Goal: Find specific page/section: Find specific page/section

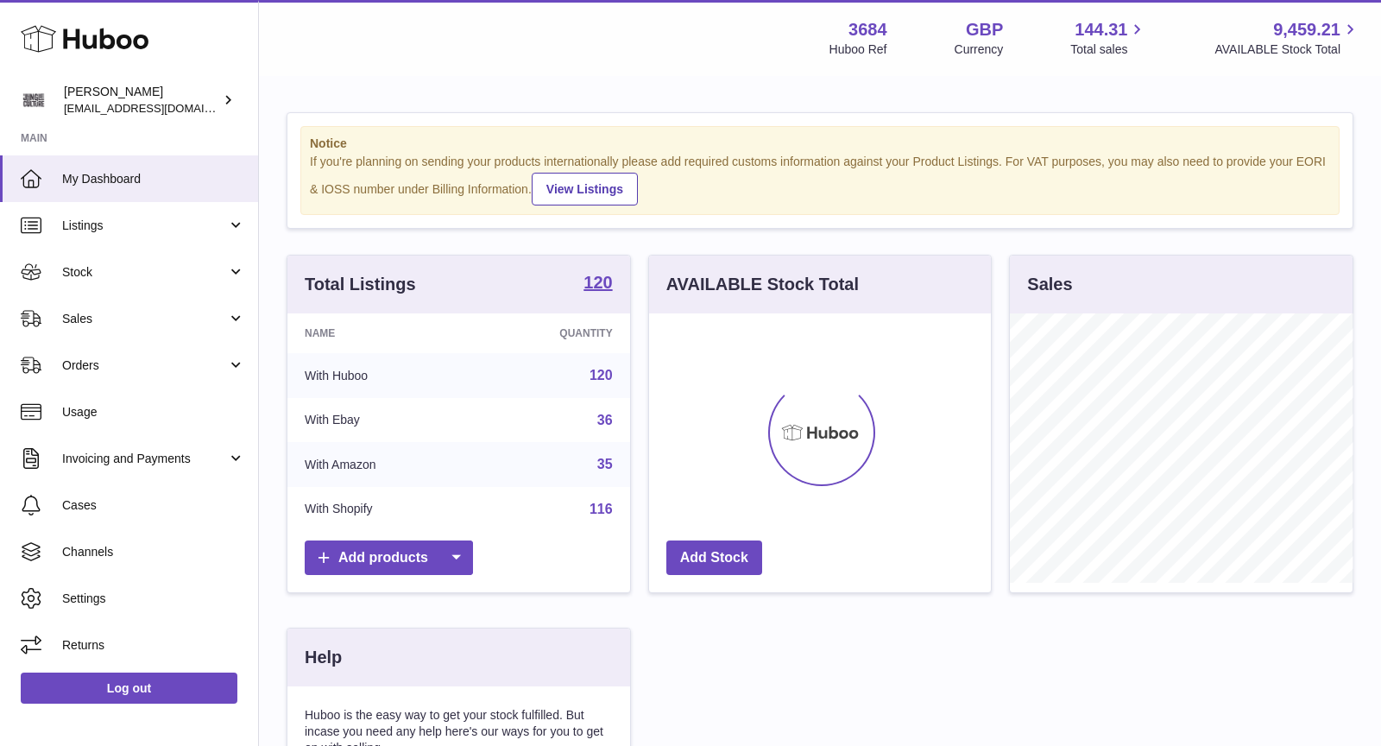
scroll to position [268, 343]
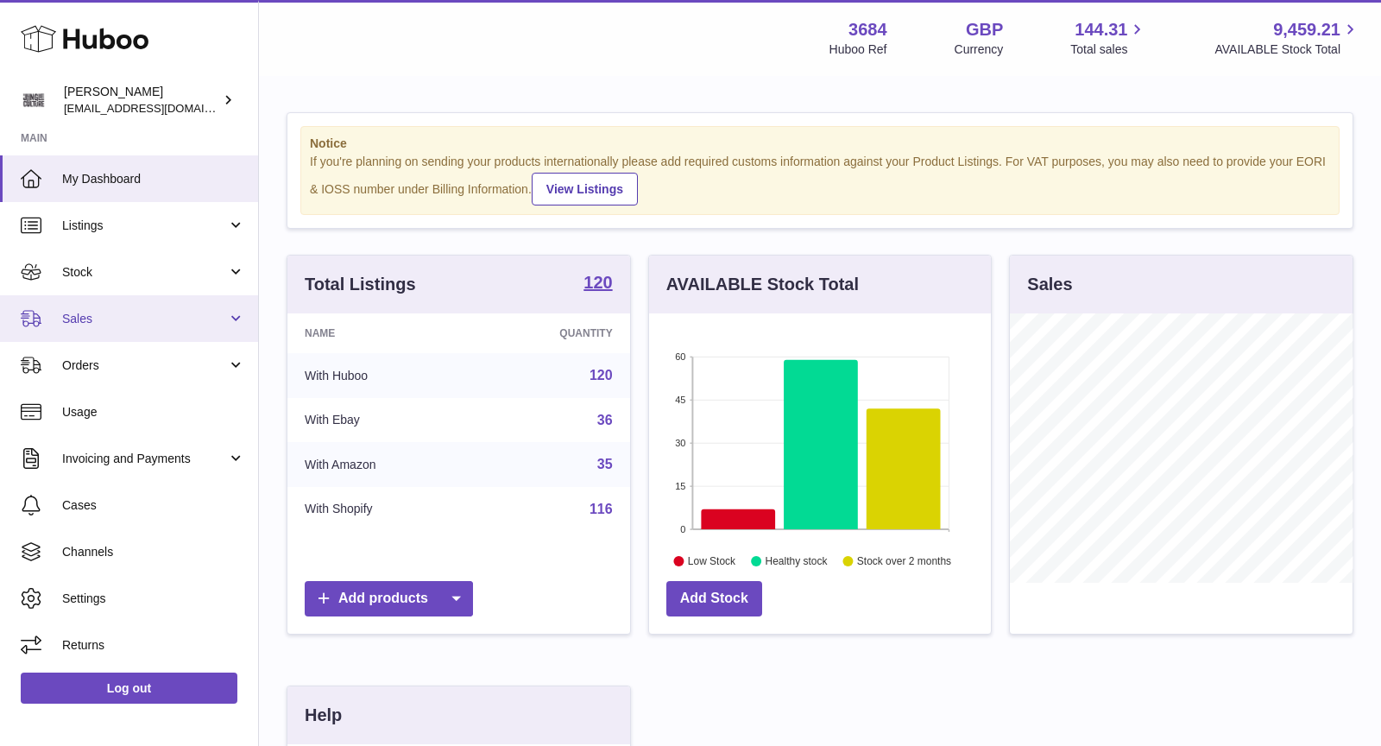
click at [104, 318] on span "Sales" at bounding box center [144, 319] width 165 height 16
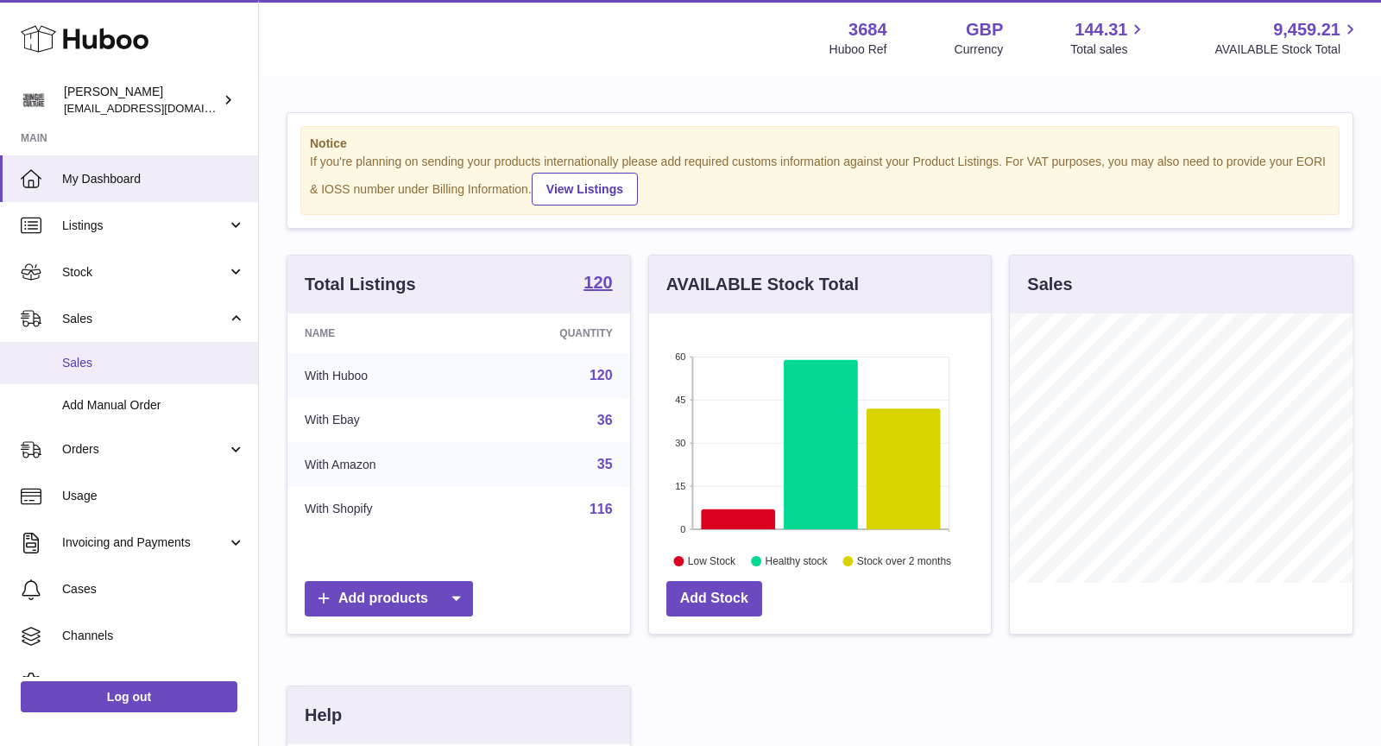
click at [110, 362] on span "Sales" at bounding box center [153, 363] width 183 height 16
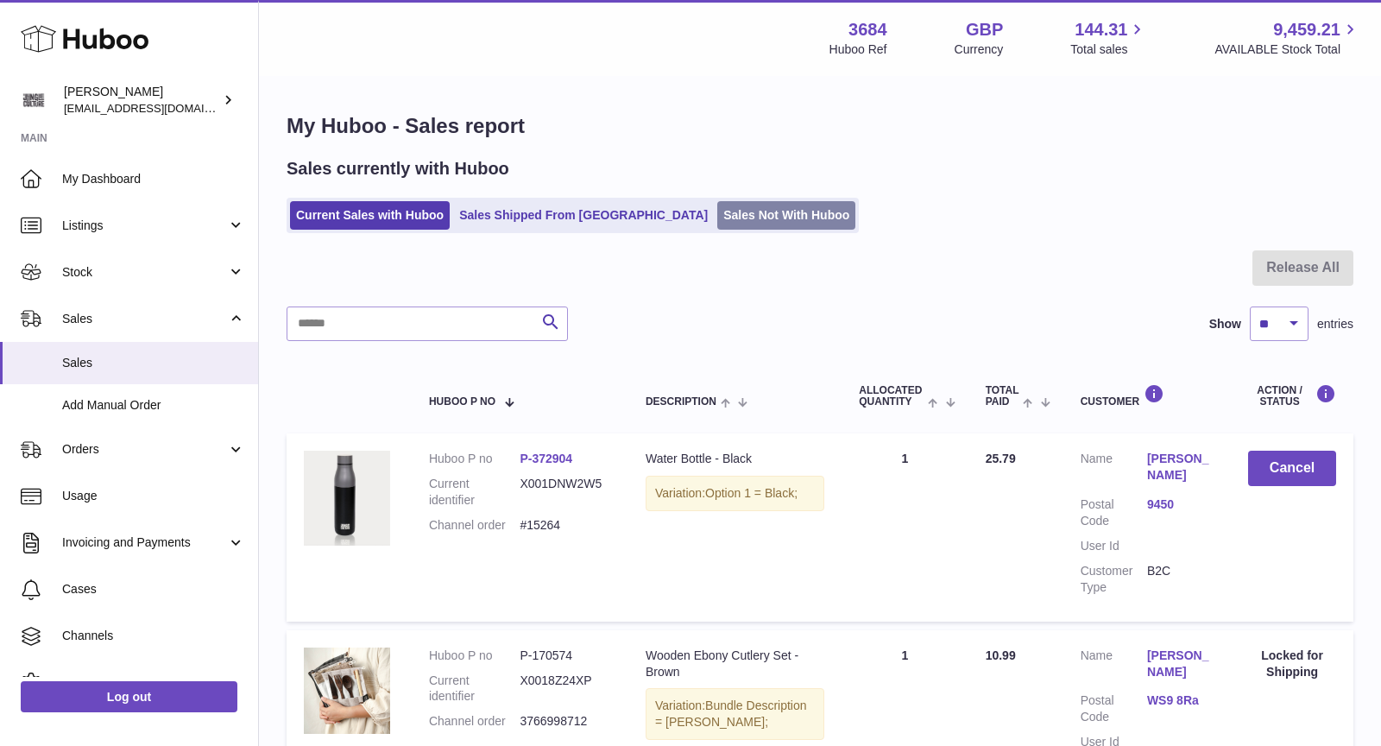
click at [737, 213] on link "Sales Not With Huboo" at bounding box center [786, 215] width 138 height 28
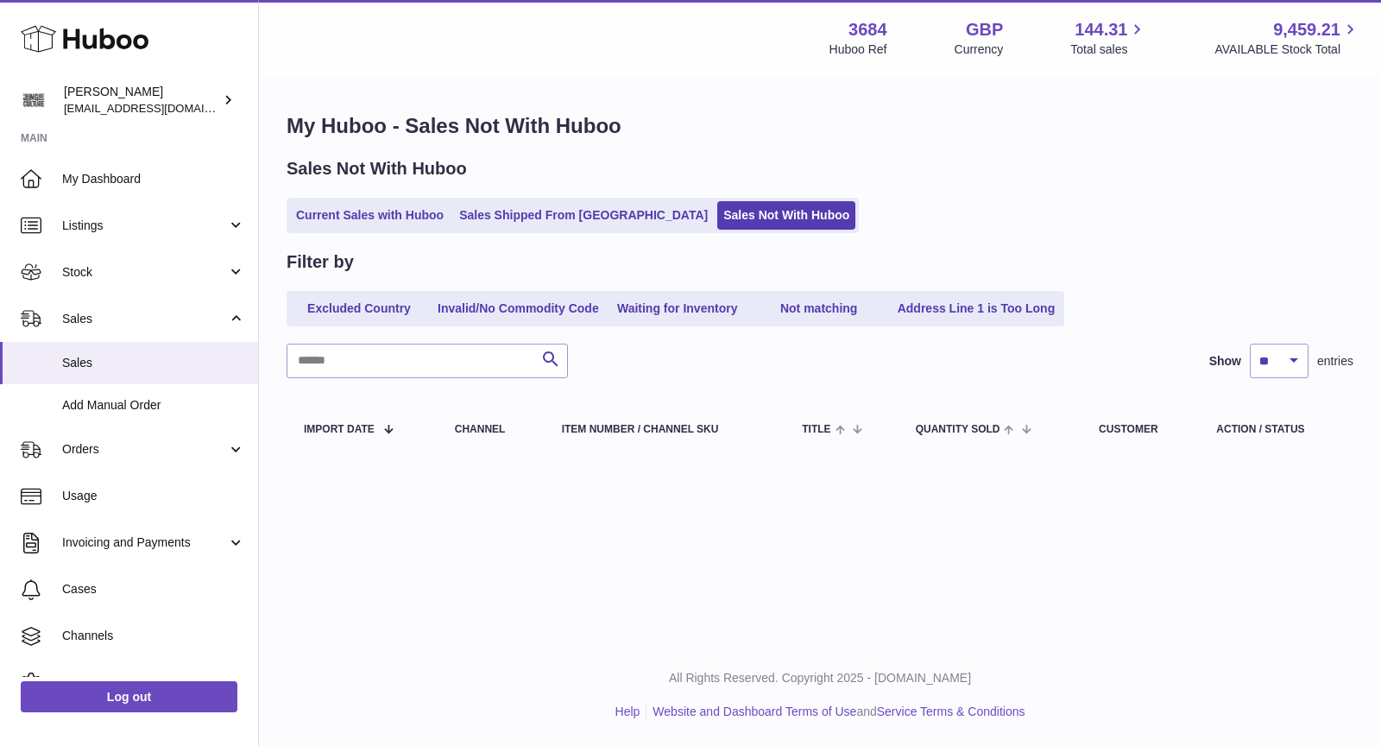
click at [405, 199] on ul "Current Sales with Huboo Sales Shipped From [GEOGRAPHIC_DATA] Sales Not With Hu…" at bounding box center [573, 215] width 572 height 35
click at [405, 220] on link "Current Sales with Huboo" at bounding box center [370, 215] width 160 height 28
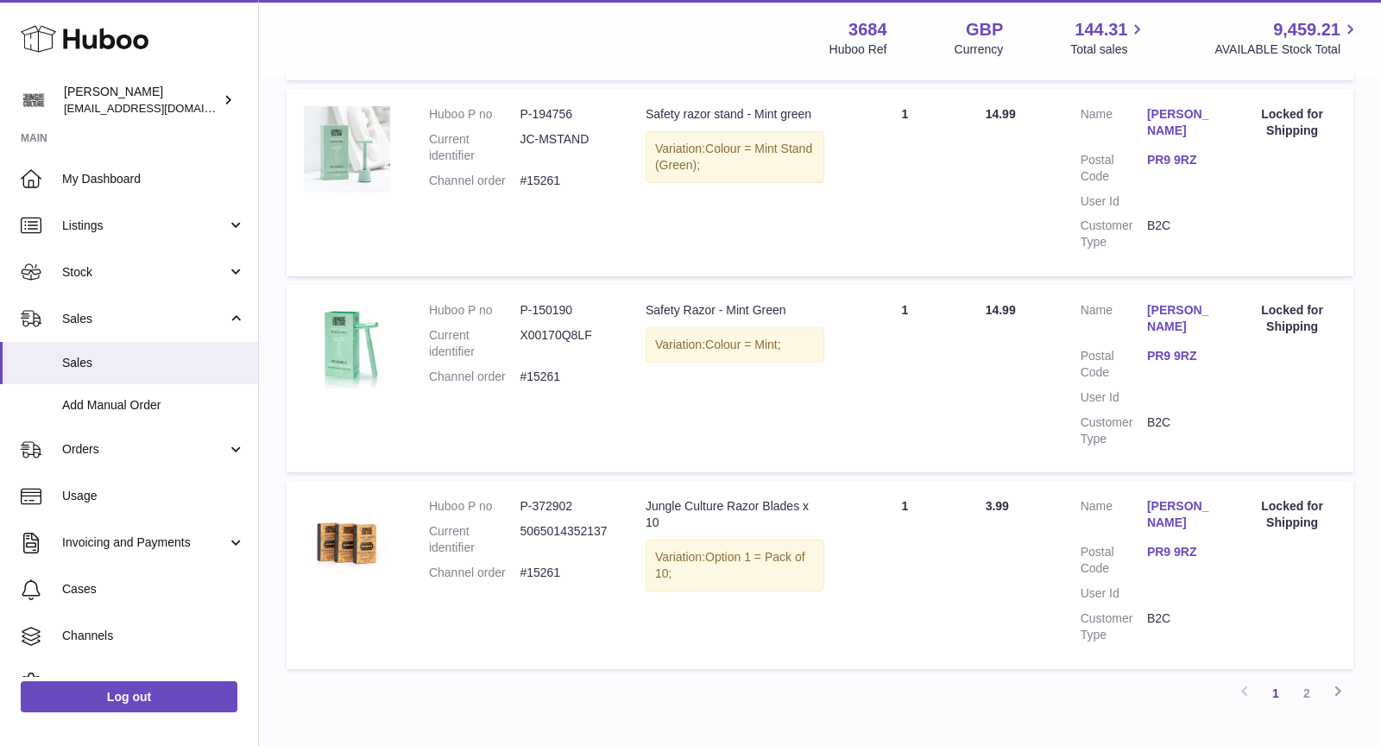
scroll to position [1794, 0]
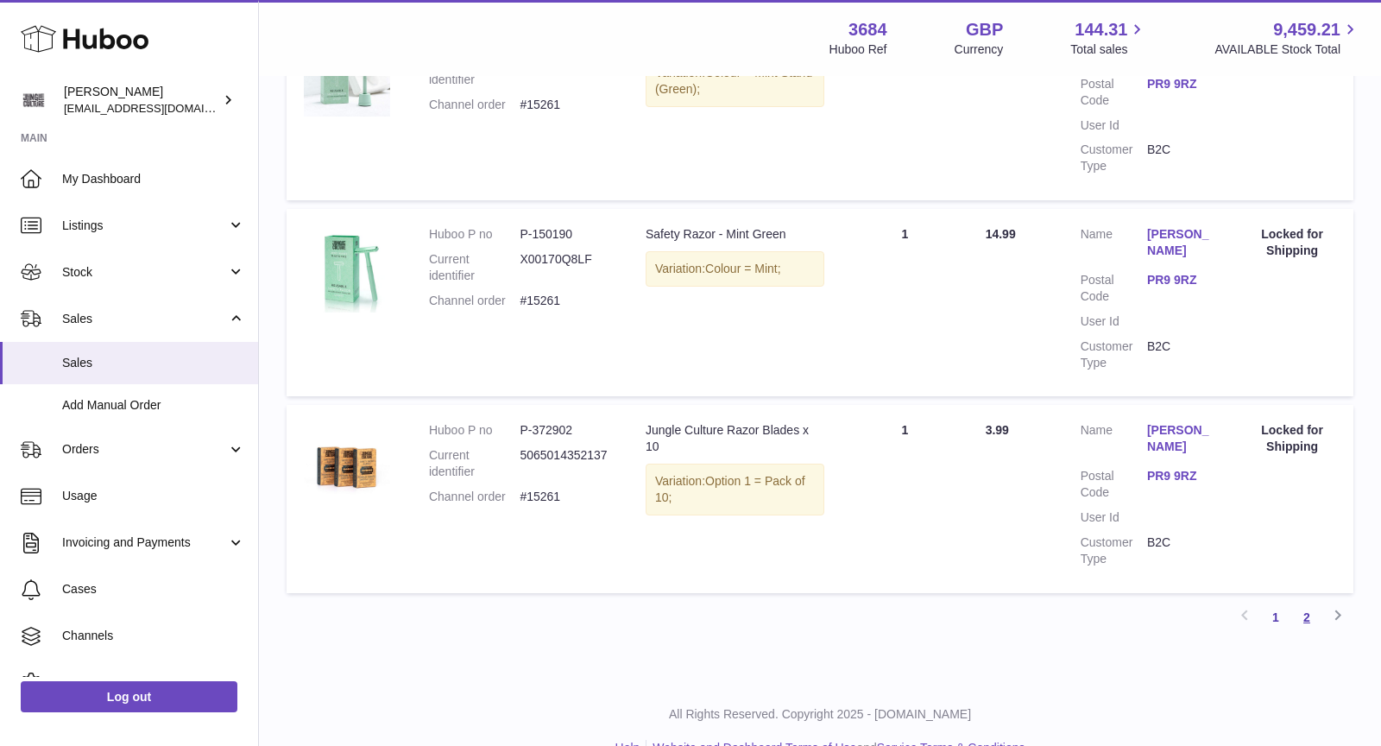
click at [1309, 614] on link "2" at bounding box center [1306, 617] width 31 height 31
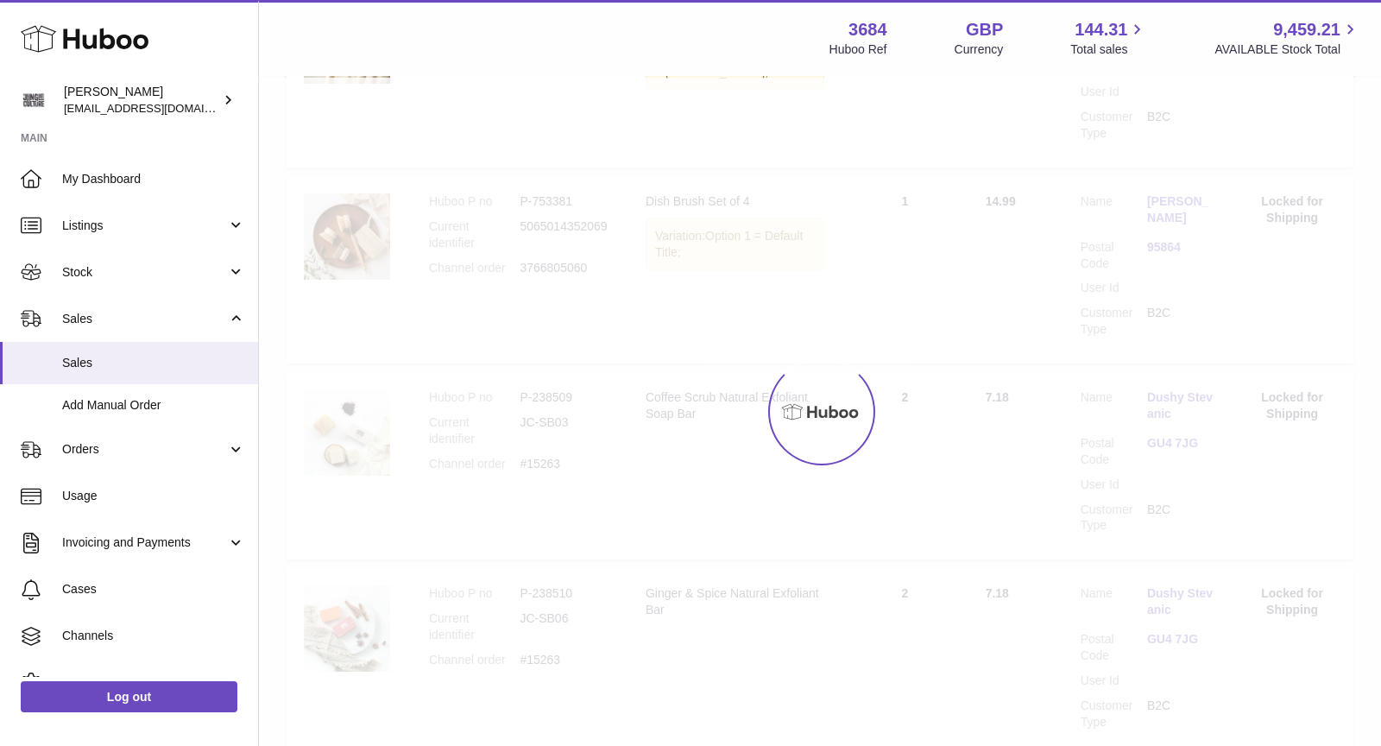
scroll to position [47, 0]
